Goal: Contribute content

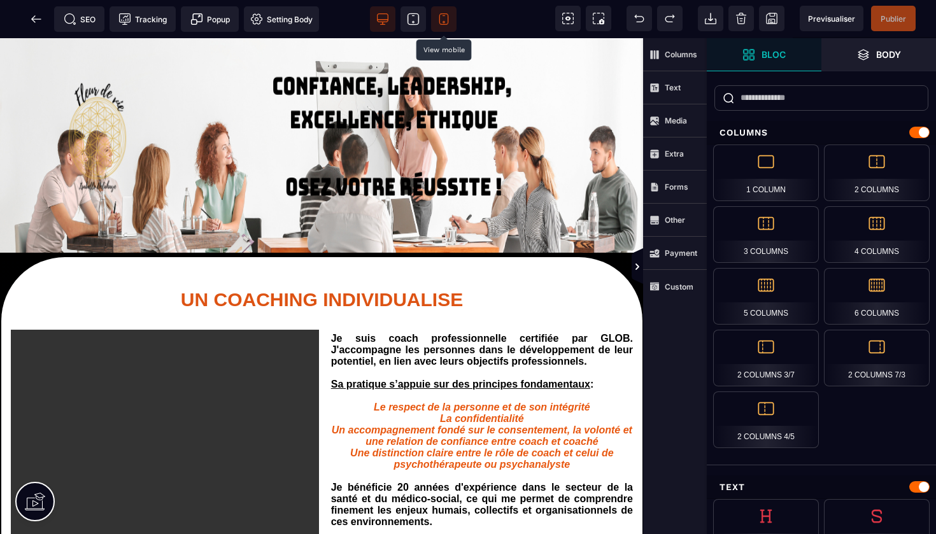
click at [448, 15] on icon at bounding box center [443, 19] width 9 height 11
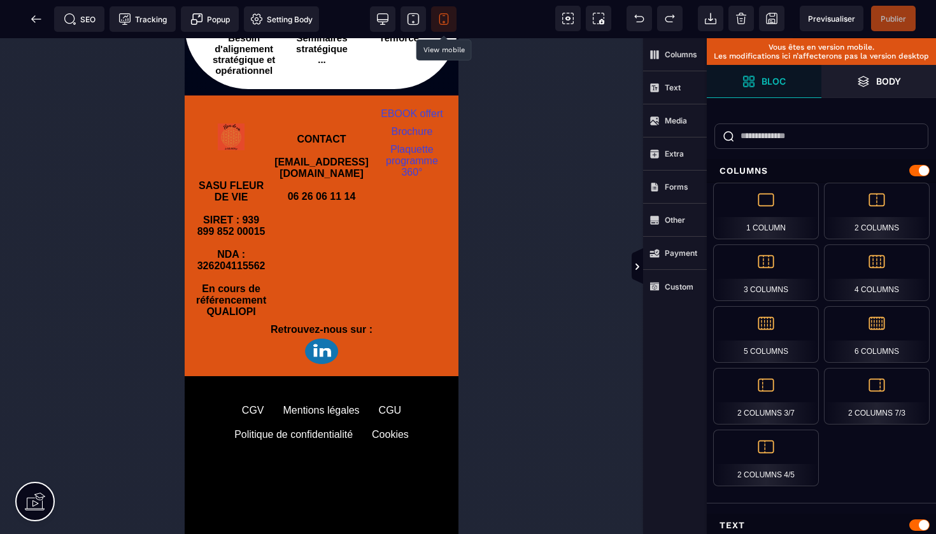
scroll to position [1890, 0]
click at [338, 364] on img at bounding box center [321, 351] width 33 height 25
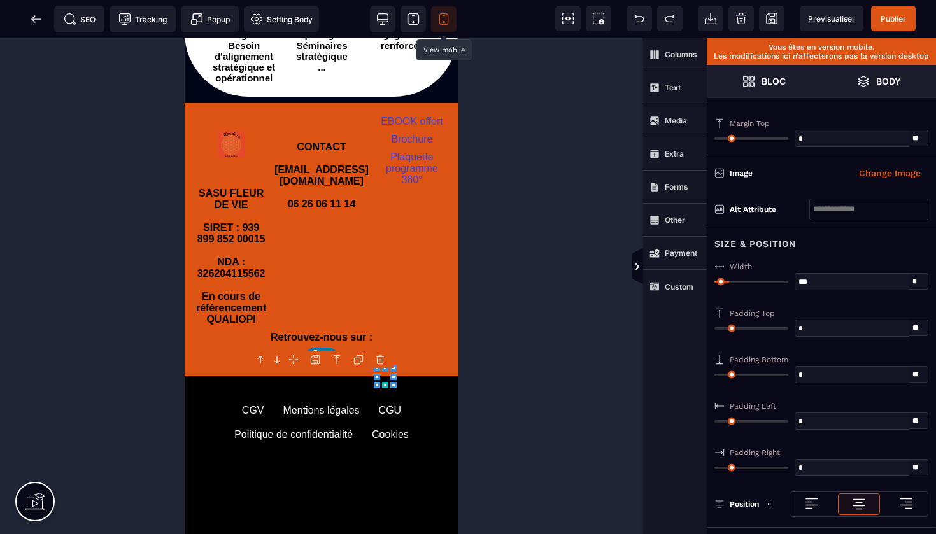
click at [386, 386] on icon at bounding box center [385, 385] width 6 height 6
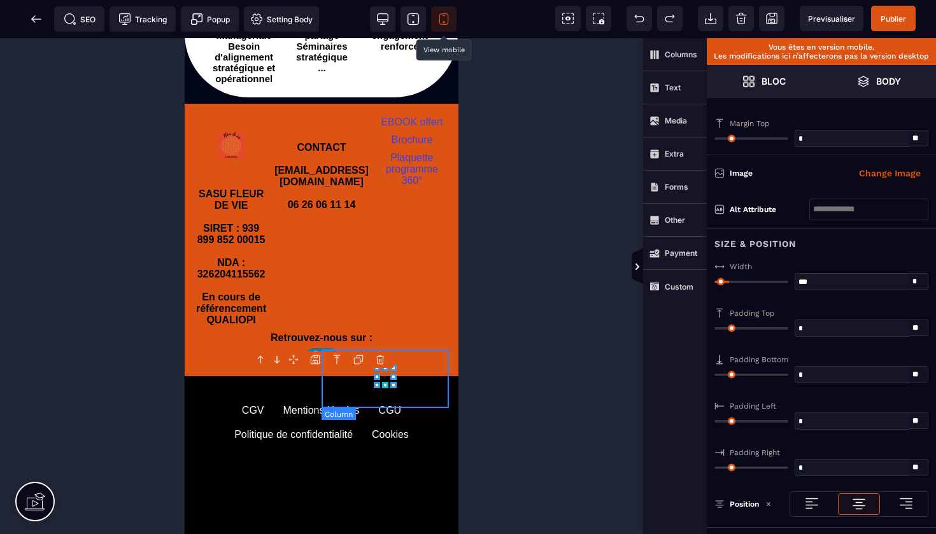
click at [415, 367] on div "Retrouvez-nous sur :" at bounding box center [321, 348] width 255 height 38
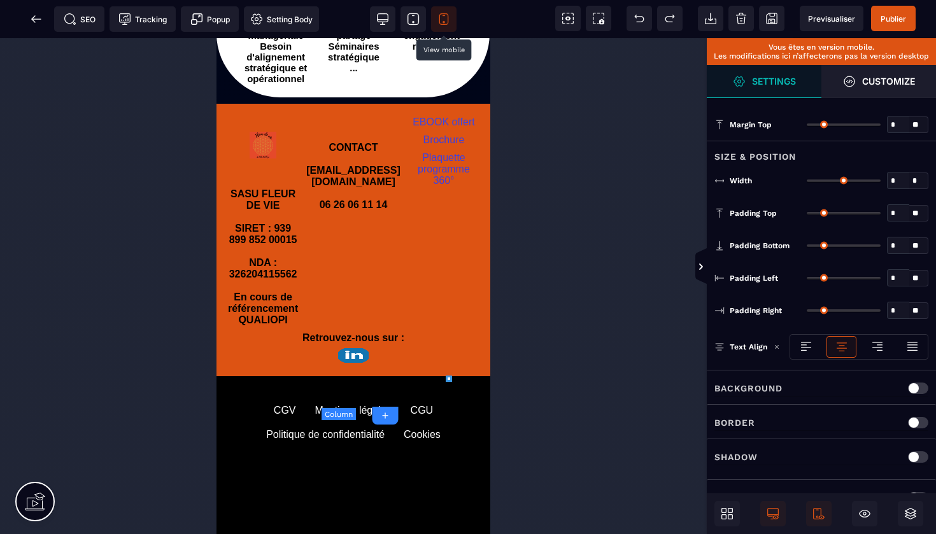
type input "*"
type input "***"
type input "*"
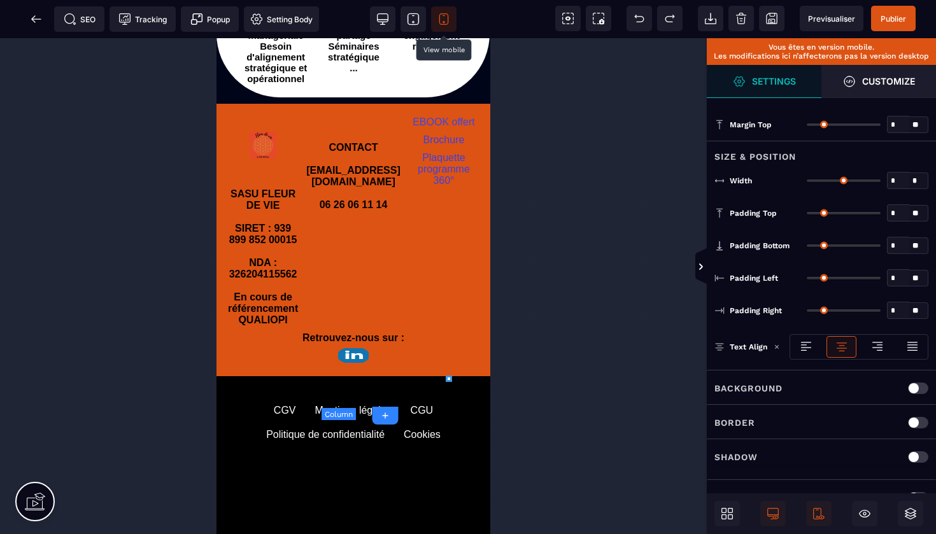
type input "**"
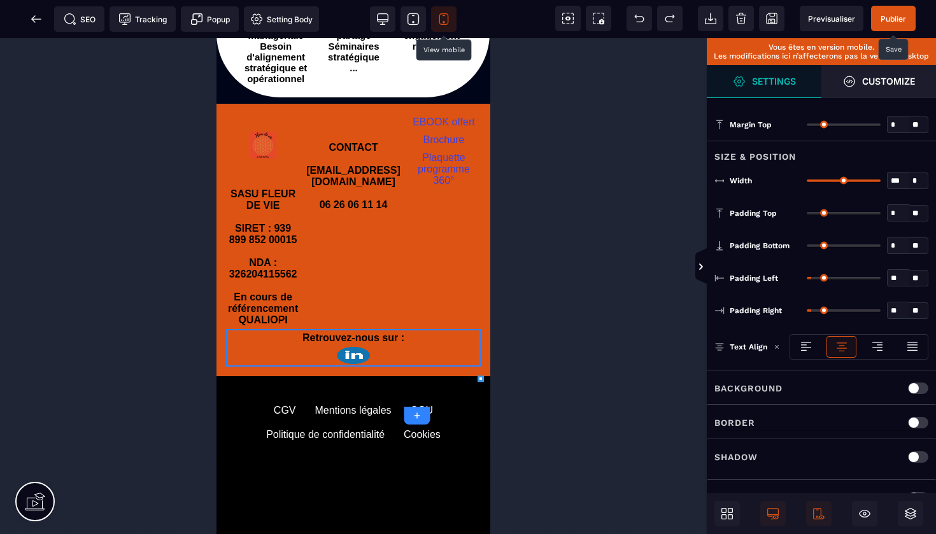
click at [890, 17] on span "Publier" at bounding box center [893, 19] width 25 height 10
click at [38, 23] on icon at bounding box center [36, 19] width 13 height 13
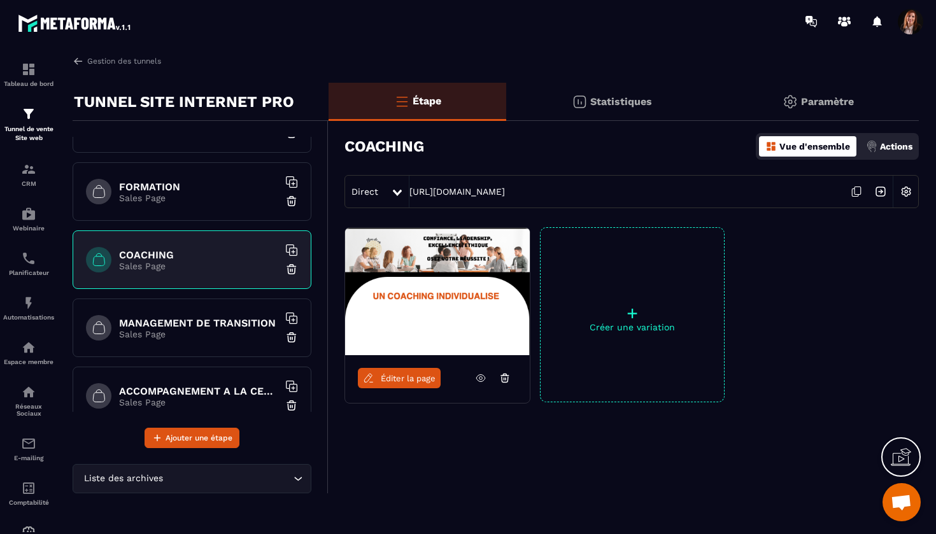
scroll to position [113, 0]
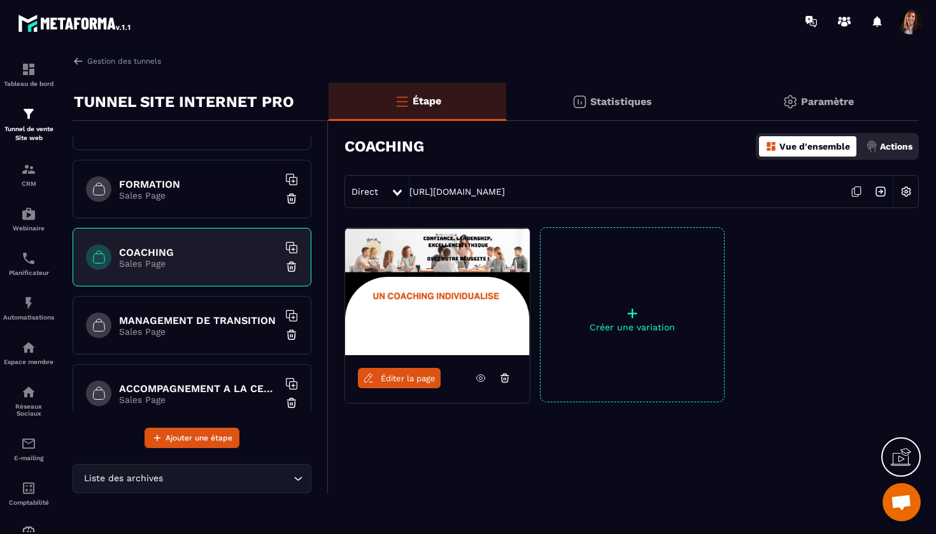
click at [187, 325] on h6 "MANAGEMENT DE TRANSITION" at bounding box center [198, 321] width 159 height 12
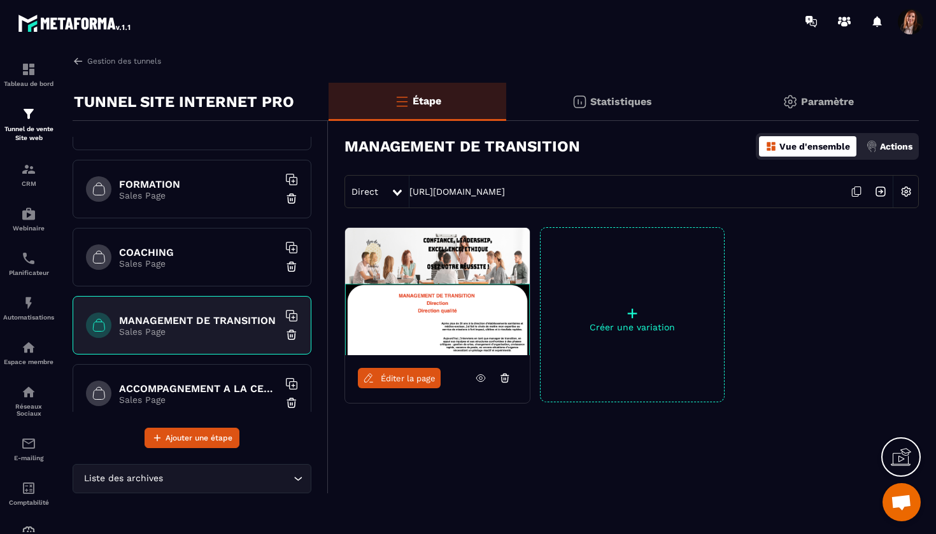
click at [413, 380] on span "Éditer la page" at bounding box center [408, 379] width 55 height 10
